Goal: Information Seeking & Learning: Learn about a topic

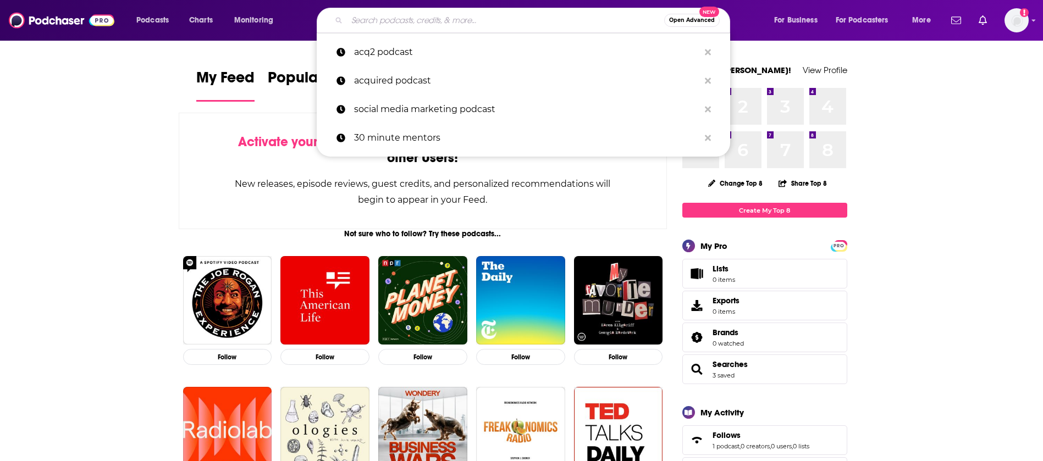
click at [547, 19] on input "Search podcasts, credits, & more..." at bounding box center [505, 21] width 317 height 18
paste input "The Modern Customer Podcast"
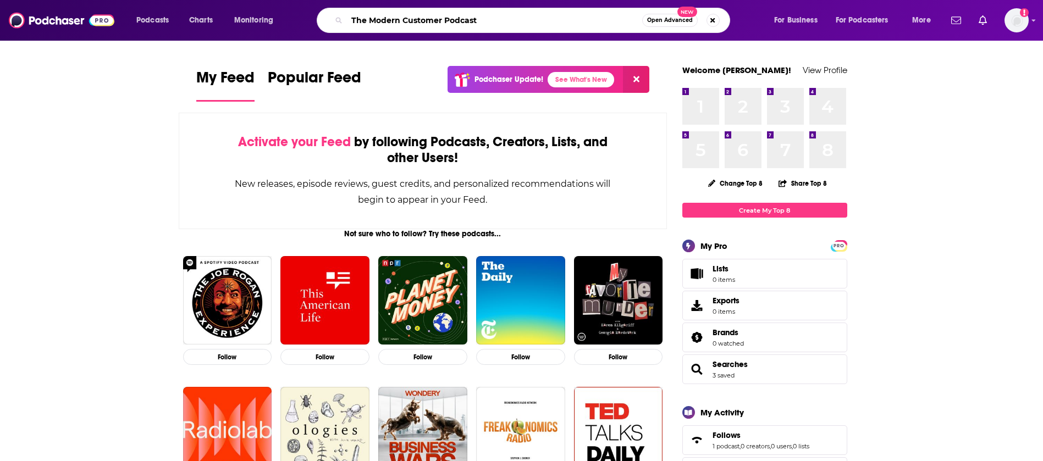
type input "The Modern Customer Podcast"
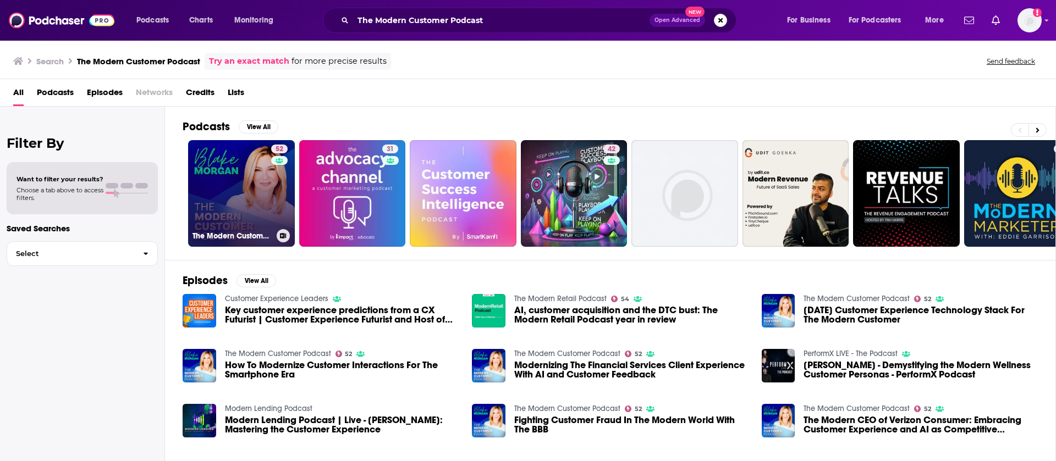
click at [248, 215] on link "52 The Modern Customer Podcast" at bounding box center [241, 193] width 107 height 107
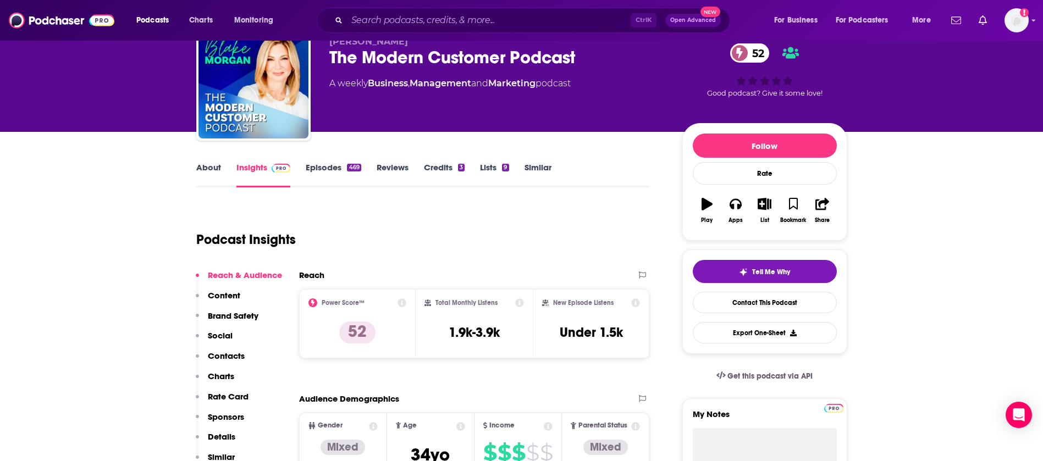
scroll to position [83, 0]
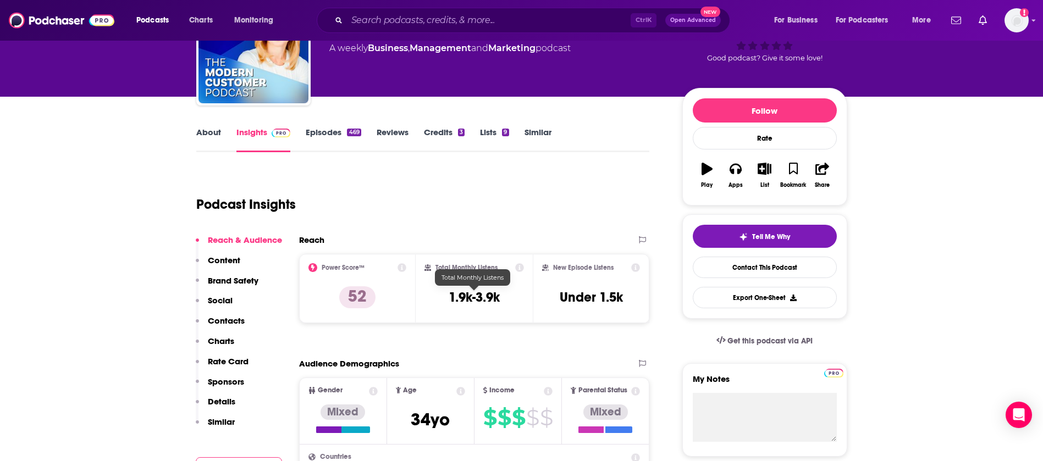
click at [480, 299] on h3 "1.9k-3.9k" at bounding box center [474, 297] width 51 height 17
click at [518, 268] on icon at bounding box center [519, 267] width 9 height 9
